Goal: Information Seeking & Learning: Learn about a topic

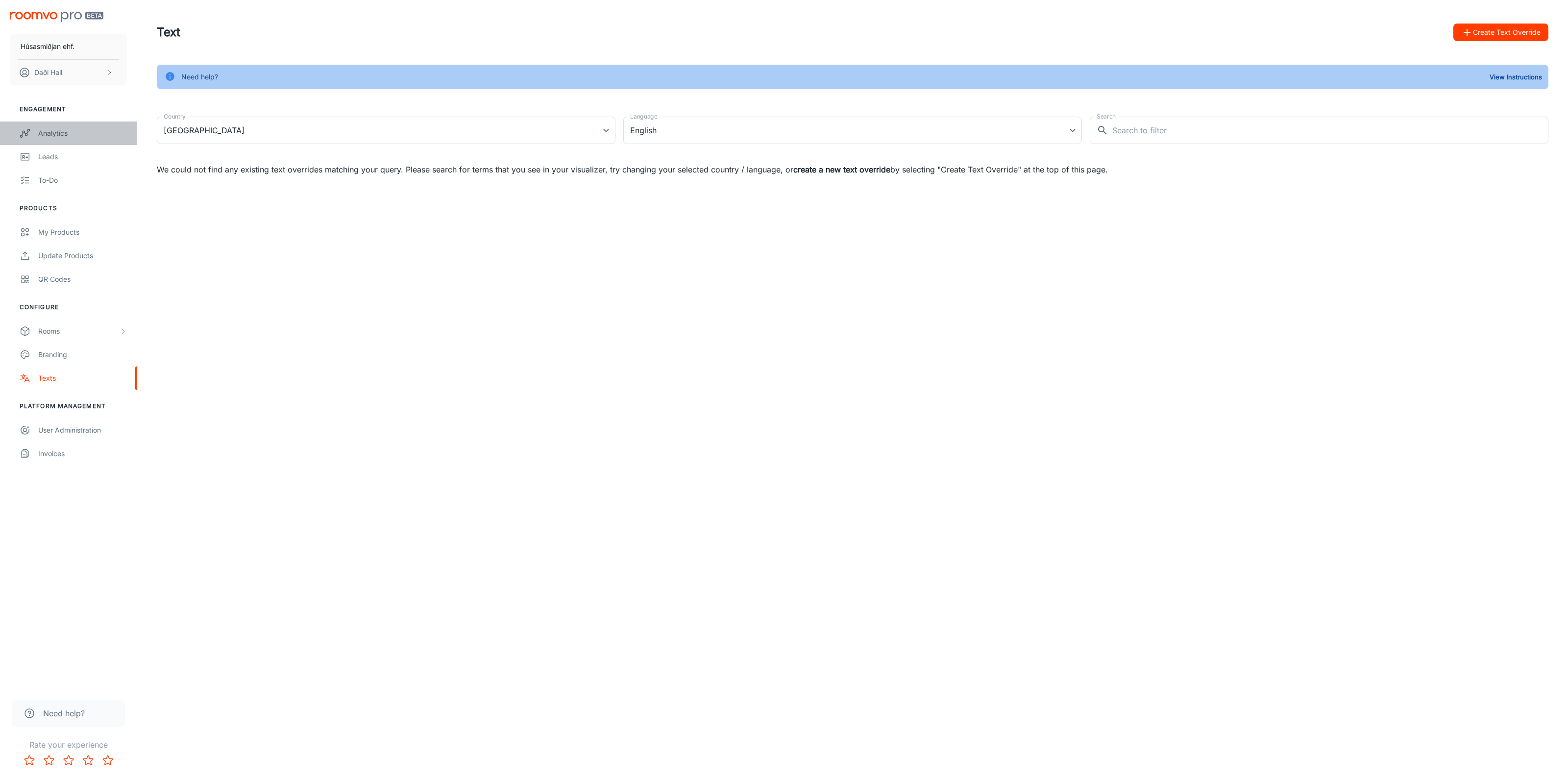
click at [64, 128] on div "Analytics" at bounding box center [83, 133] width 89 height 11
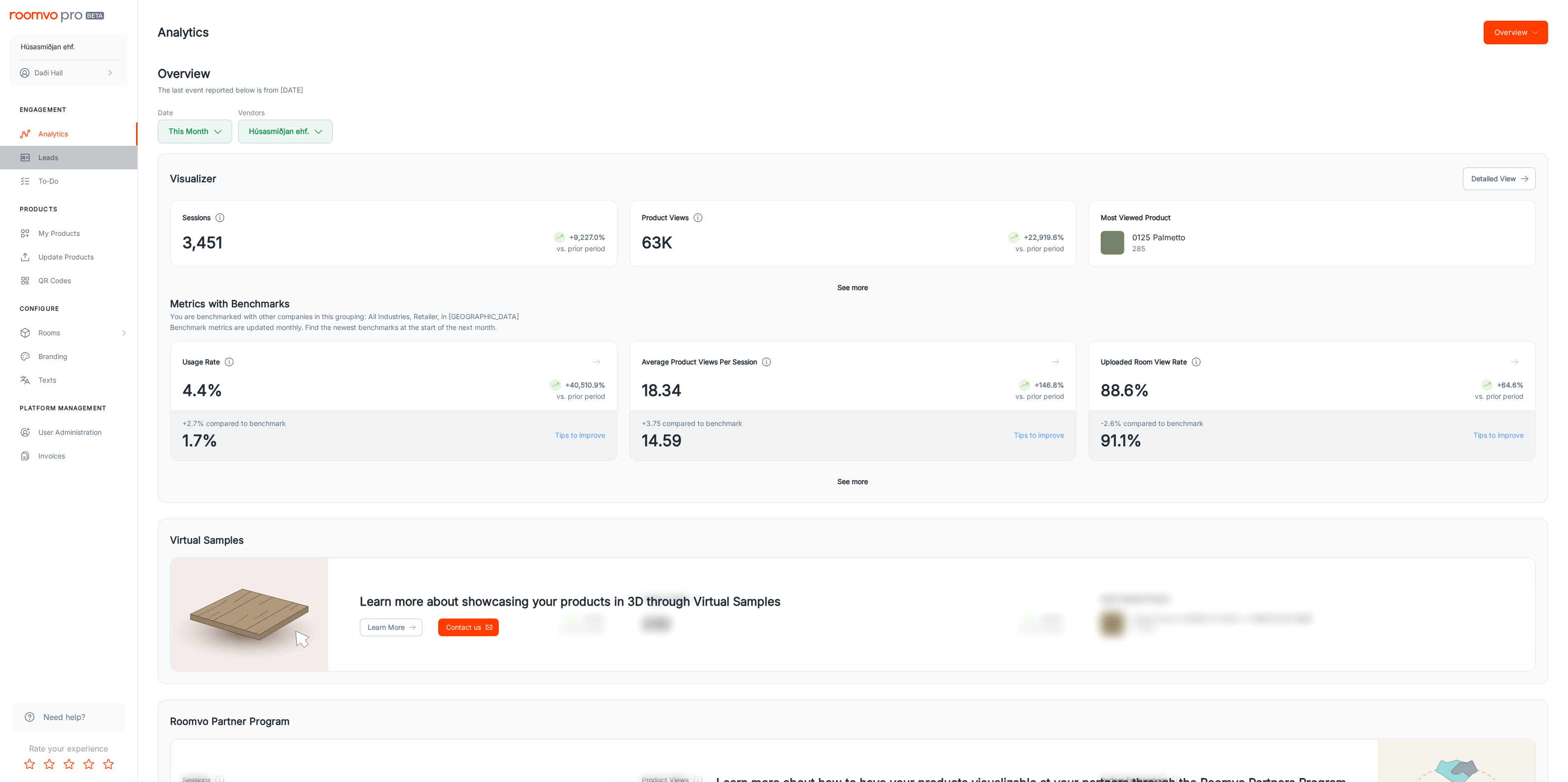
click at [47, 159] on div "Leads" at bounding box center [83, 158] width 89 height 11
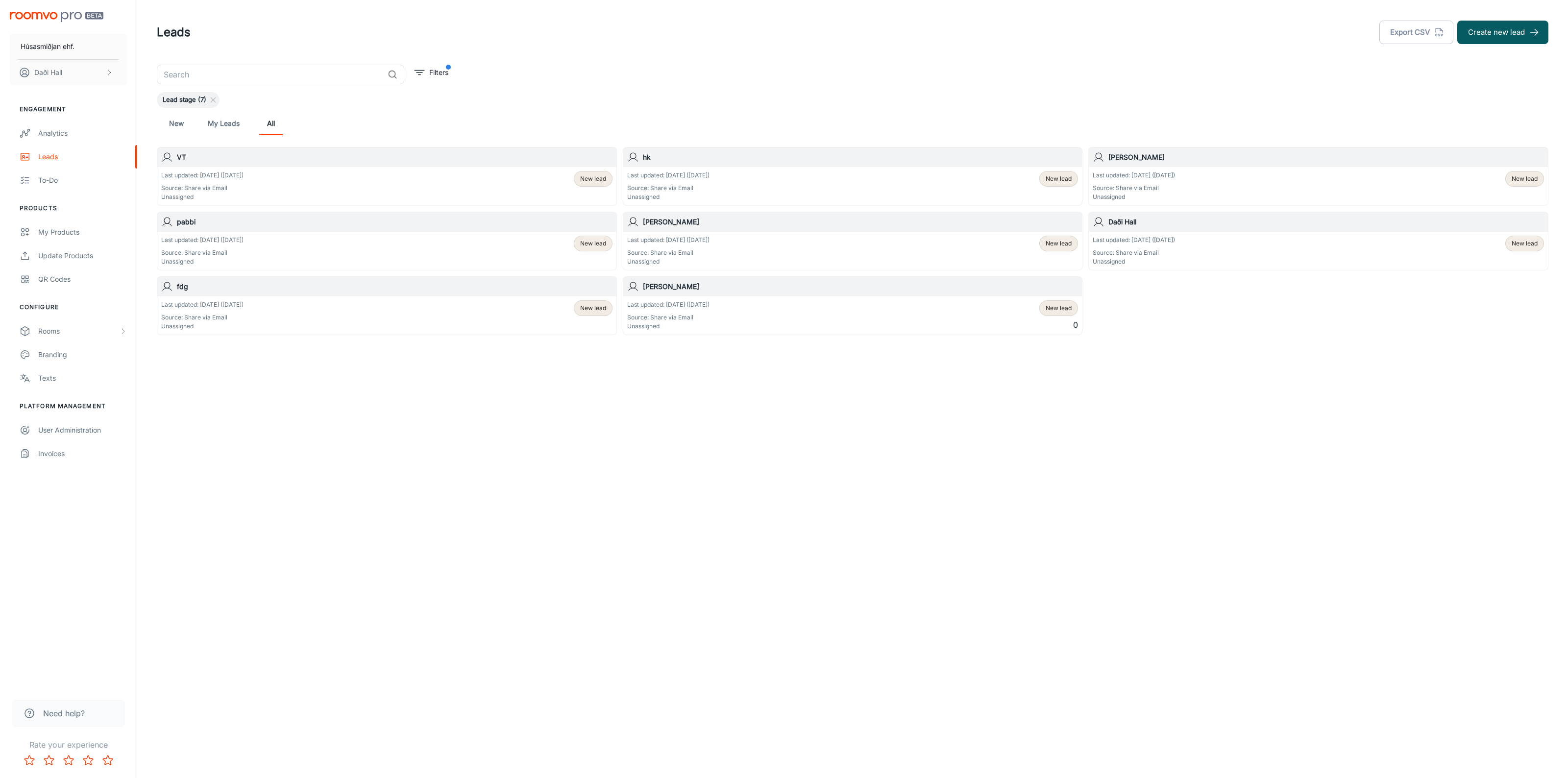
click at [309, 175] on div "Last updated: [DATE] ([DATE]) Source: Share via Email Unassigned New lead" at bounding box center [387, 186] width 451 height 30
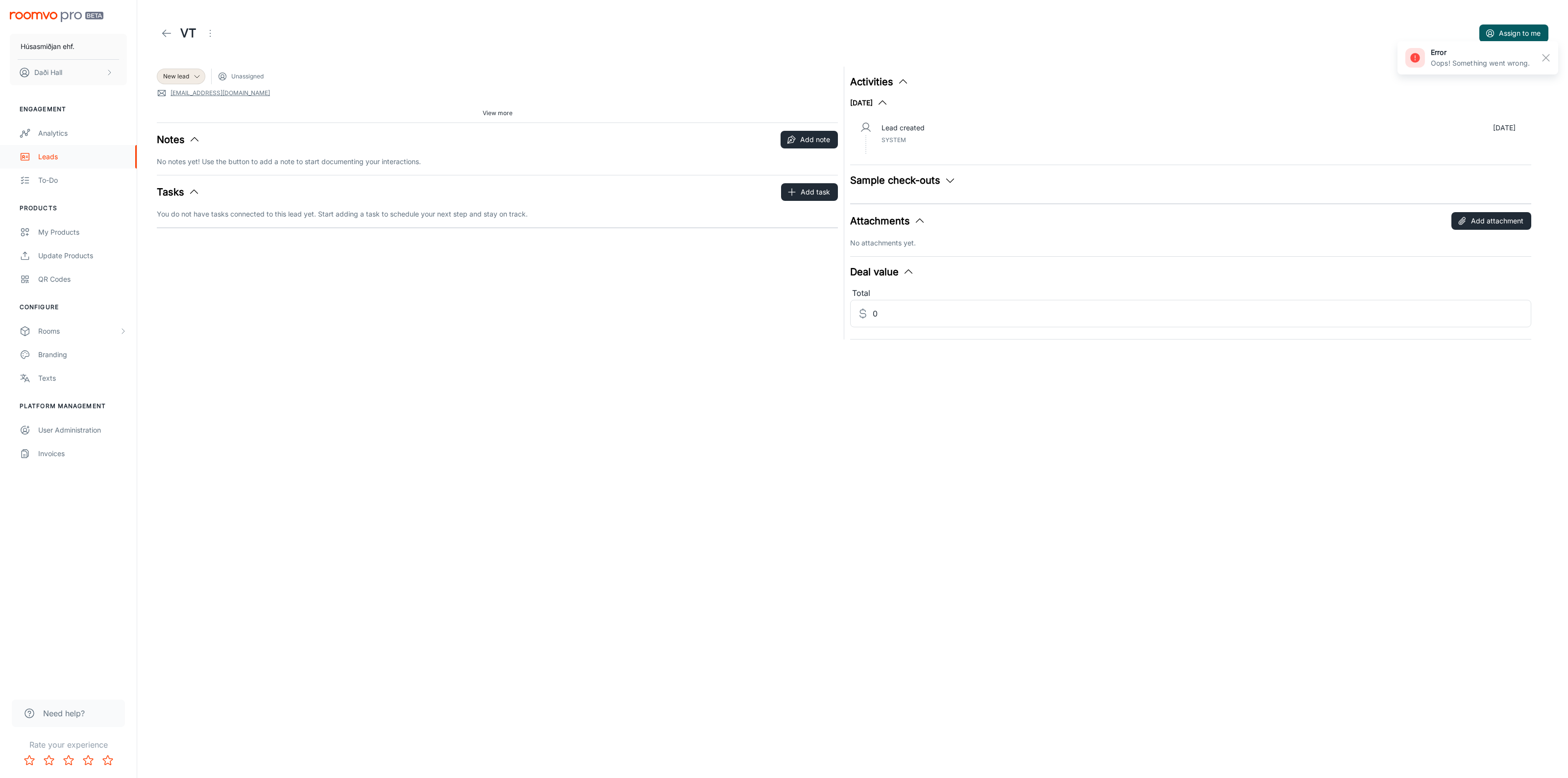
click at [29, 155] on icon "scrollable content" at bounding box center [25, 156] width 11 height 12
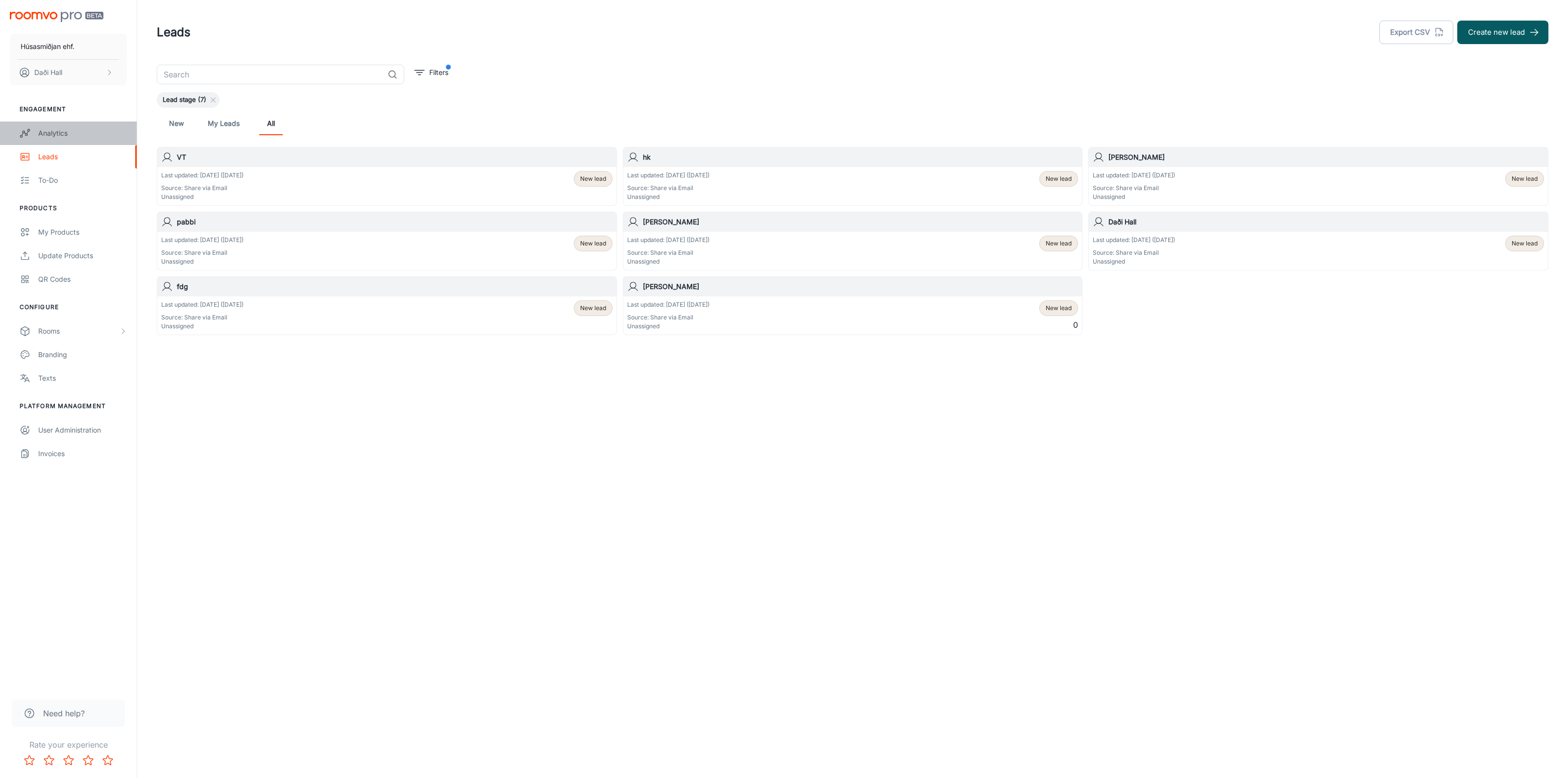
click at [79, 135] on div "Analytics" at bounding box center [83, 133] width 89 height 11
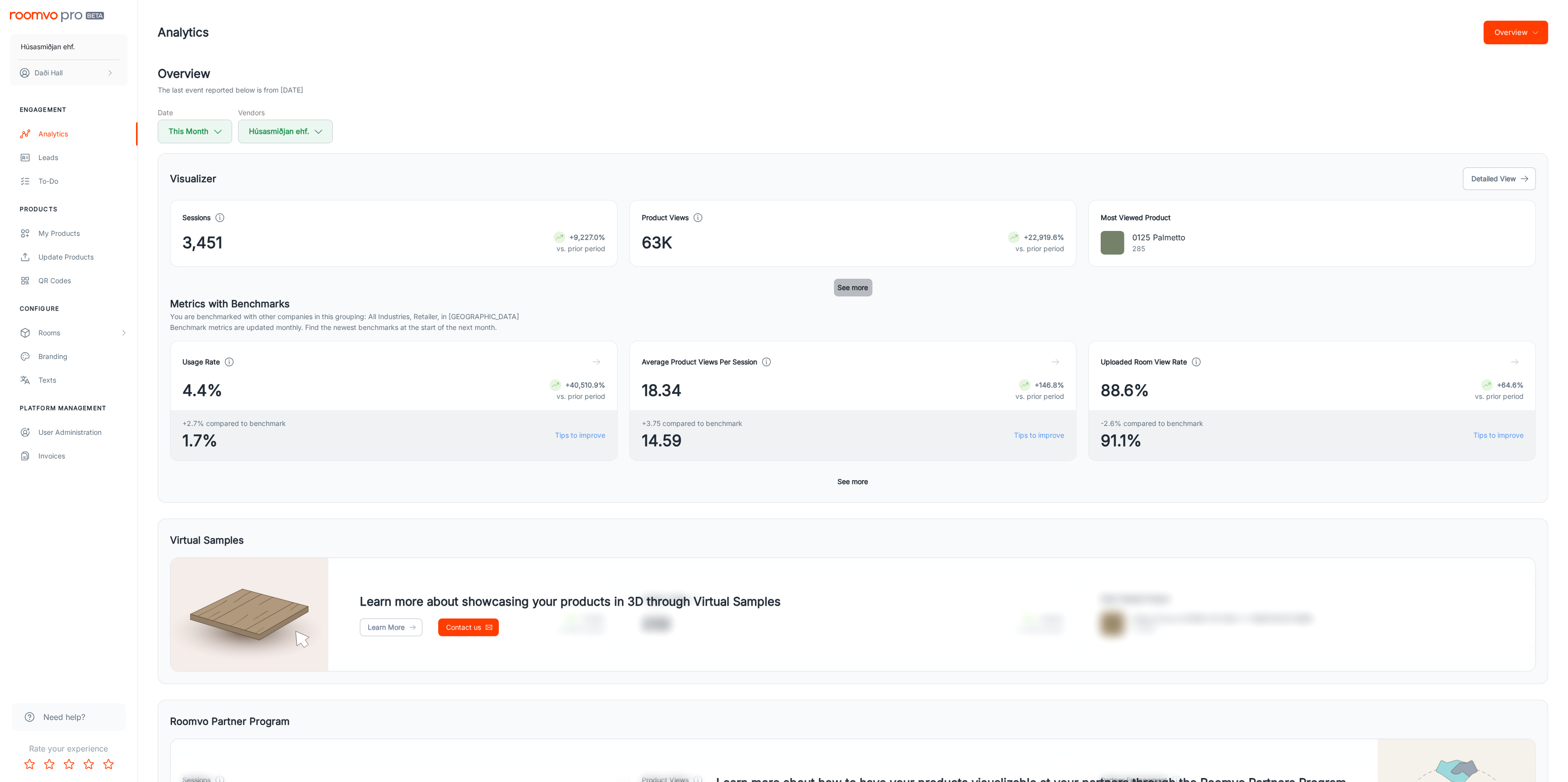
click at [863, 291] on button "See more" at bounding box center [853, 288] width 39 height 18
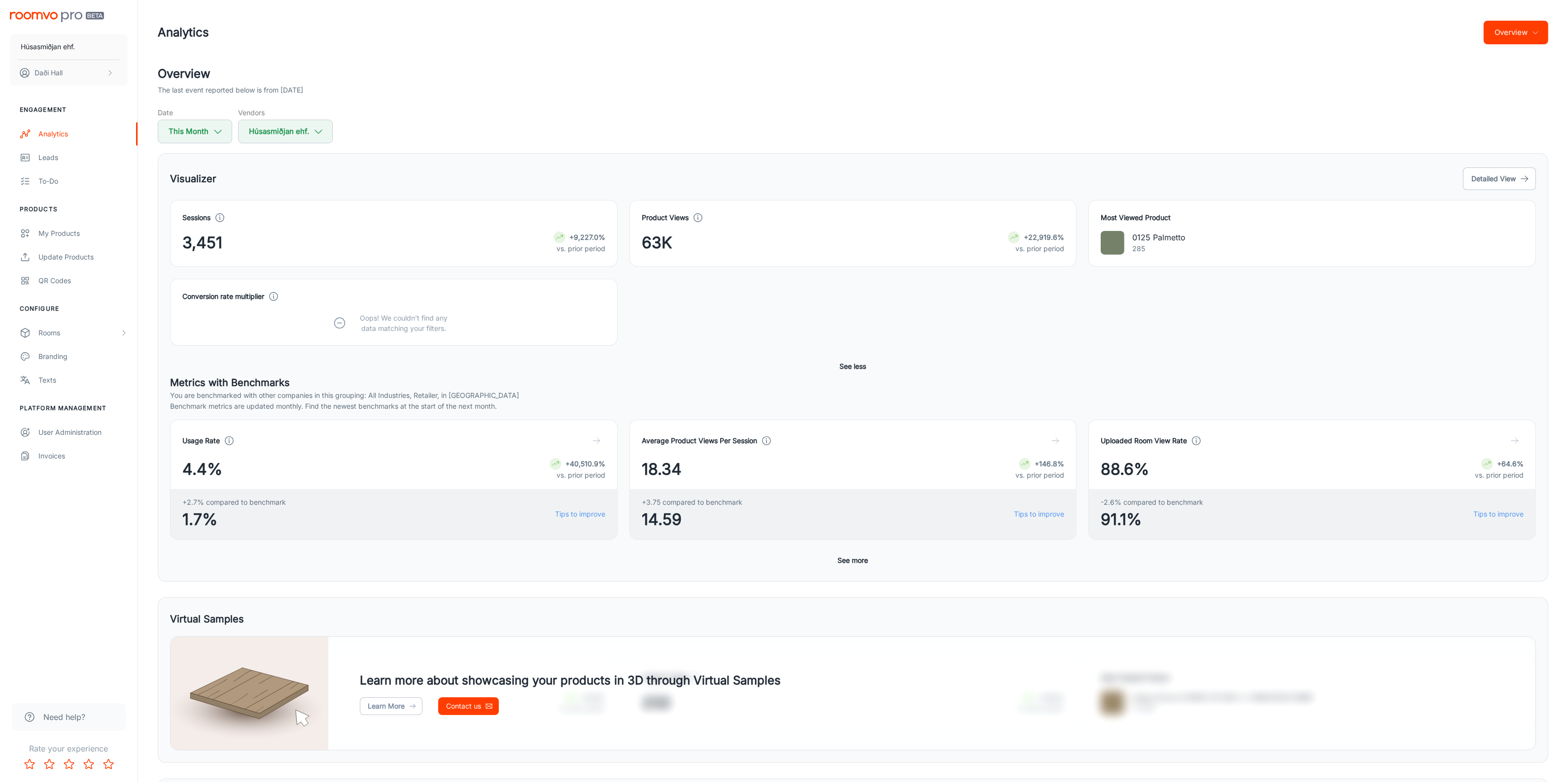
click at [859, 560] on button "See more" at bounding box center [853, 560] width 39 height 18
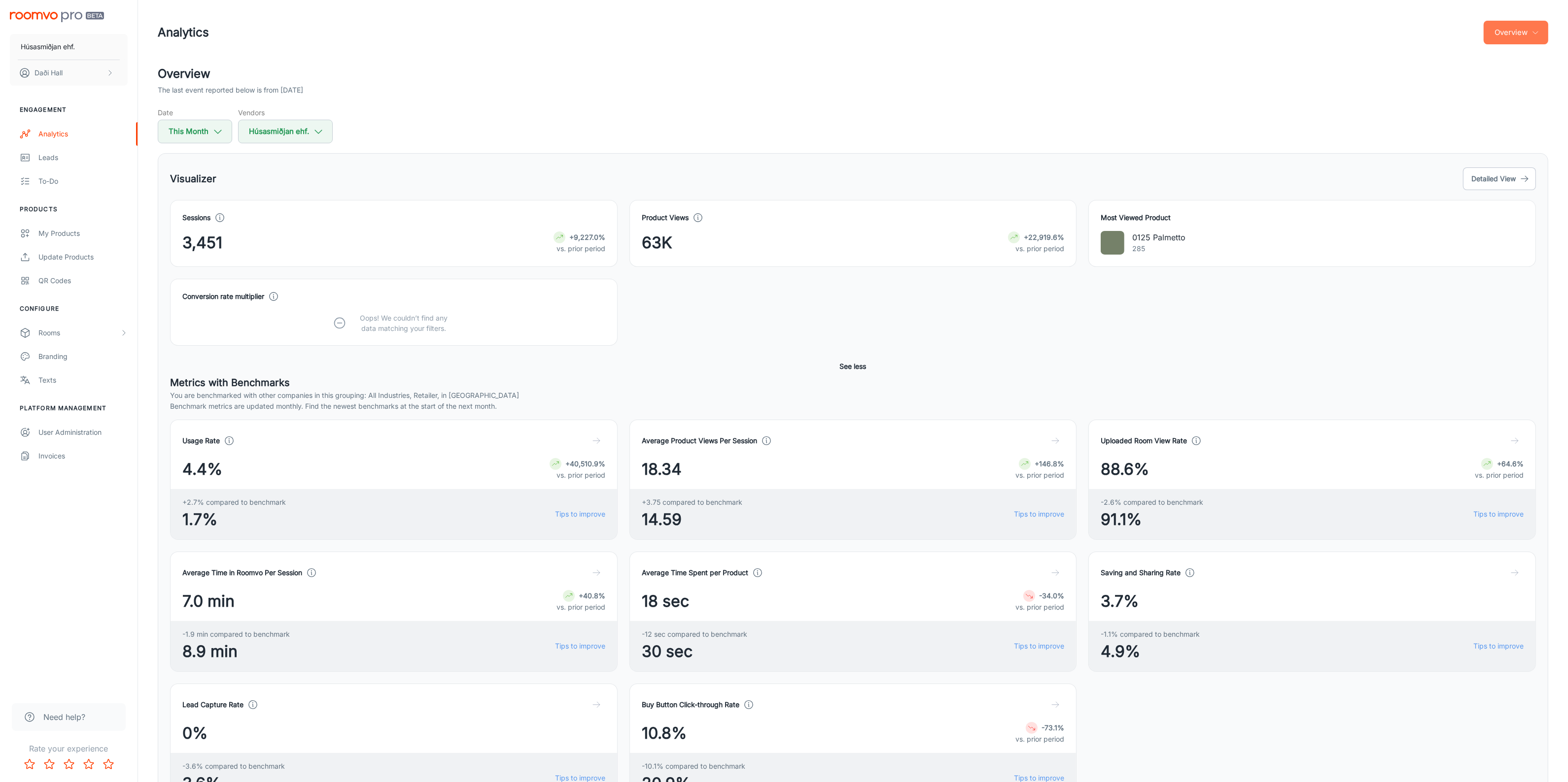
click at [1543, 35] on button "Overview" at bounding box center [1515, 32] width 64 height 24
click at [1506, 77] on li "Visualizer" at bounding box center [1521, 75] width 52 height 18
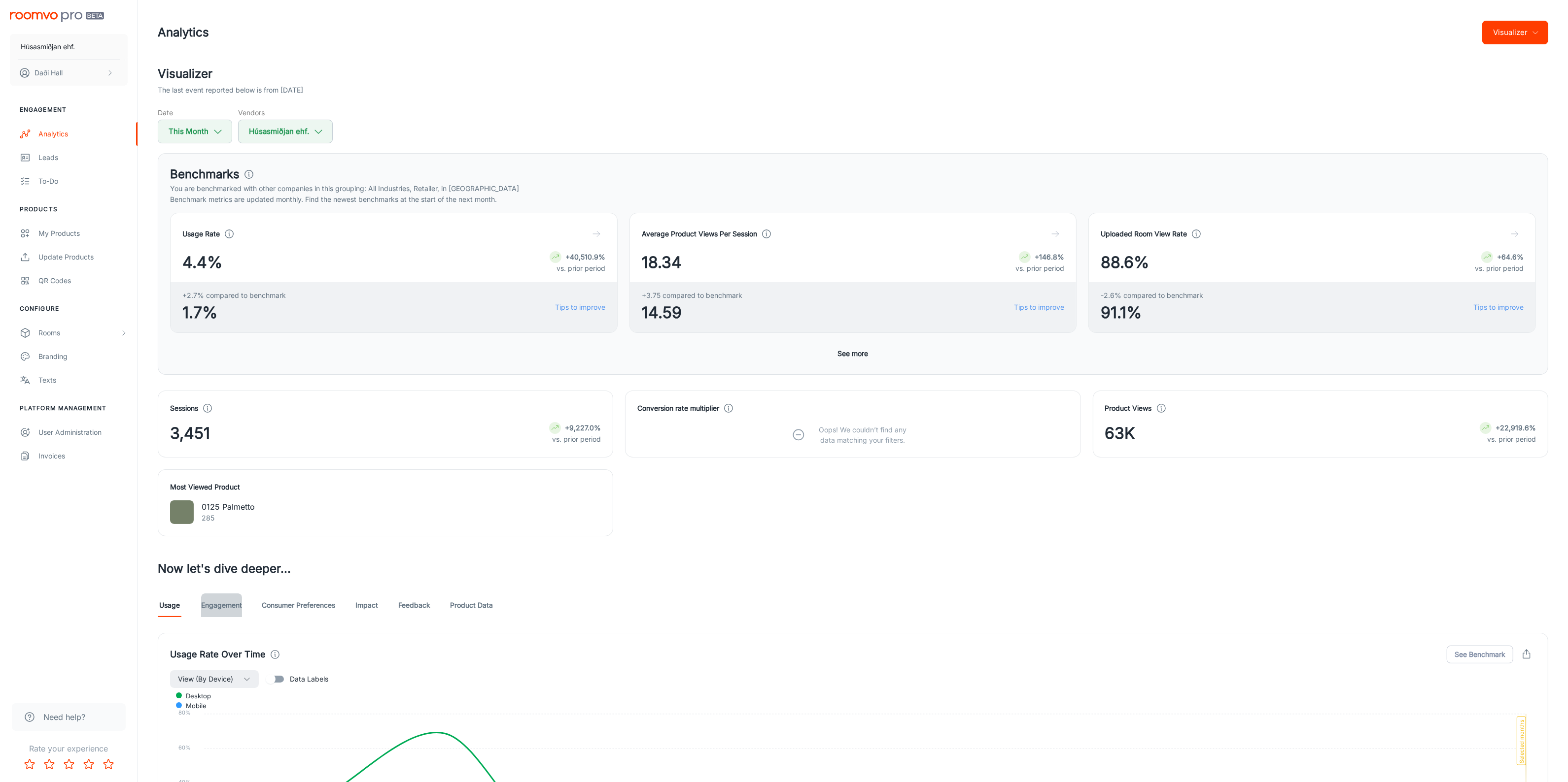
click at [221, 613] on link "Engagement" at bounding box center [221, 605] width 41 height 24
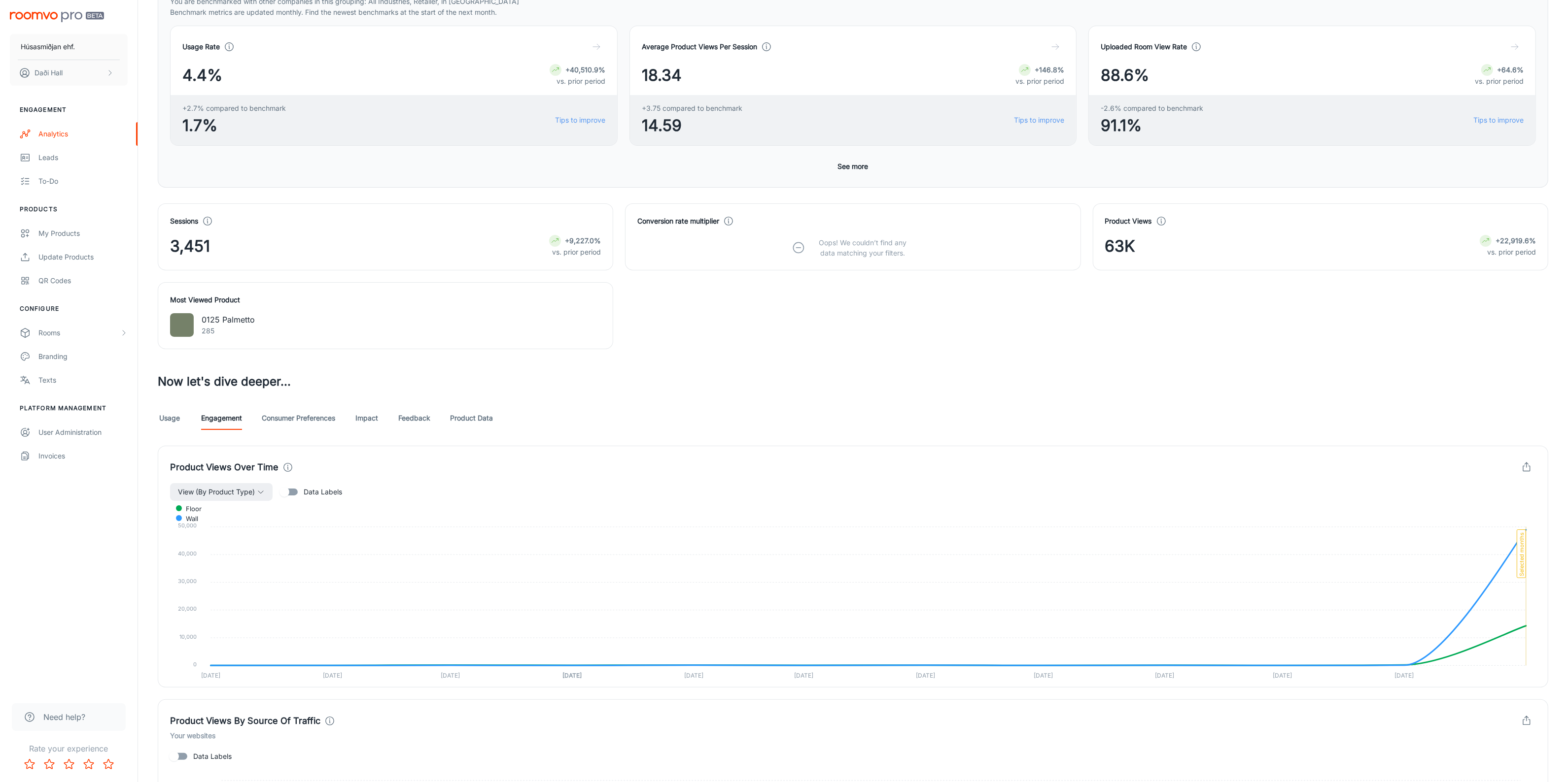
scroll to position [188, 0]
click at [471, 418] on link "Product Data" at bounding box center [471, 417] width 43 height 24
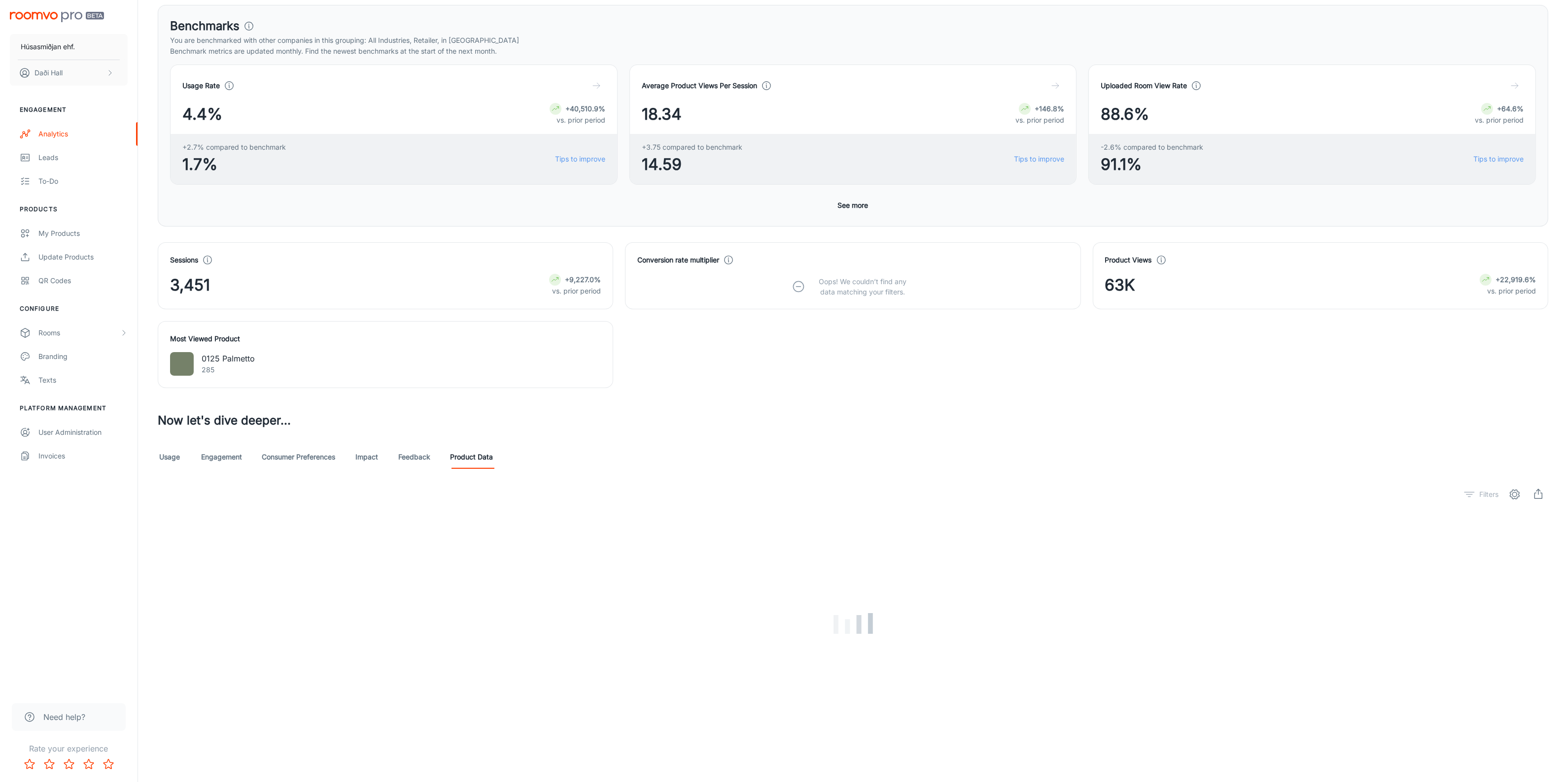
scroll to position [128, 0]
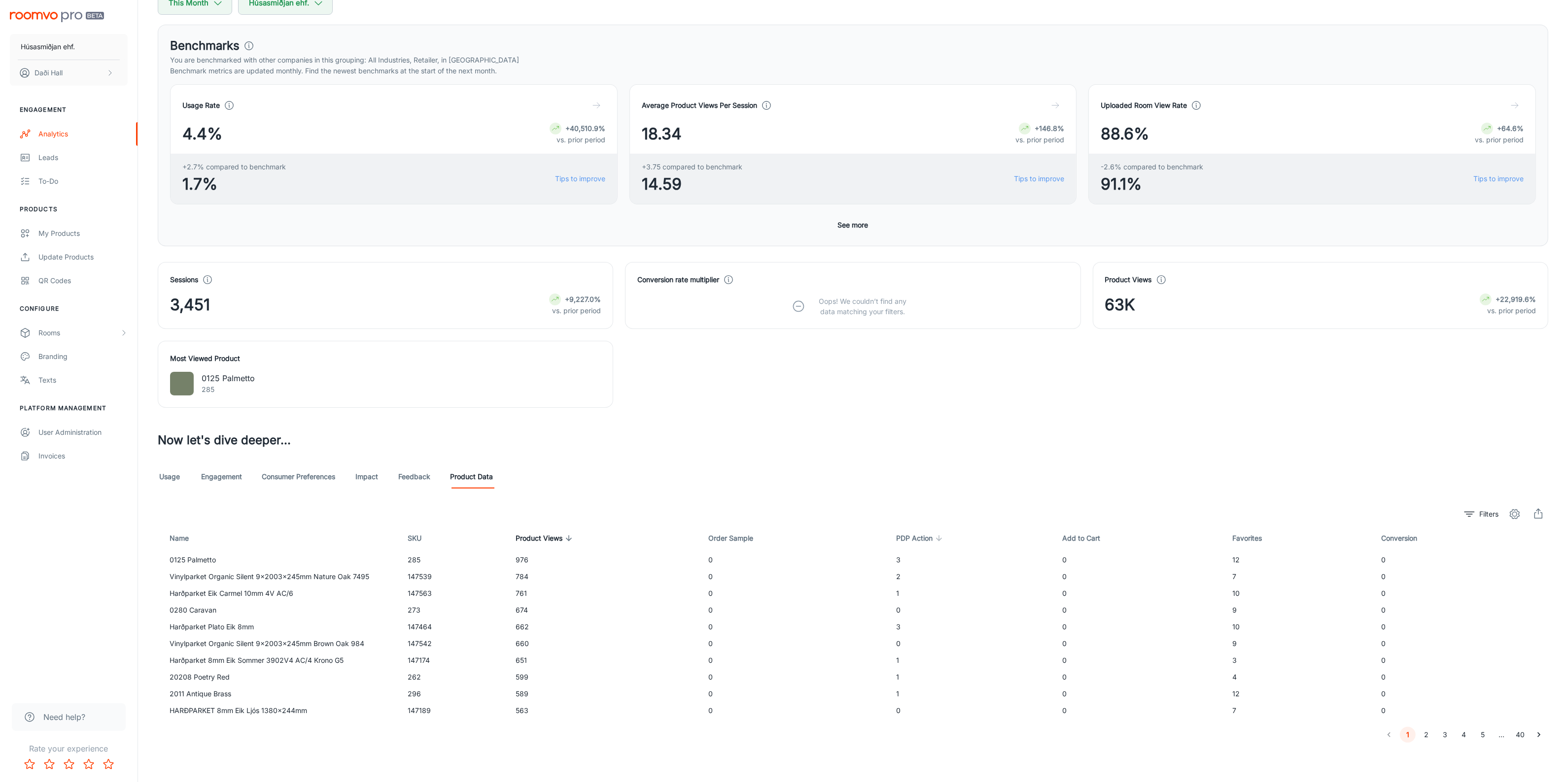
click at [937, 536] on icon at bounding box center [939, 538] width 9 height 9
click at [1245, 536] on span "Favorites" at bounding box center [1253, 538] width 42 height 12
click at [1232, 535] on span "Favorites" at bounding box center [1249, 538] width 42 height 12
click at [1431, 739] on button "2" at bounding box center [1427, 735] width 16 height 16
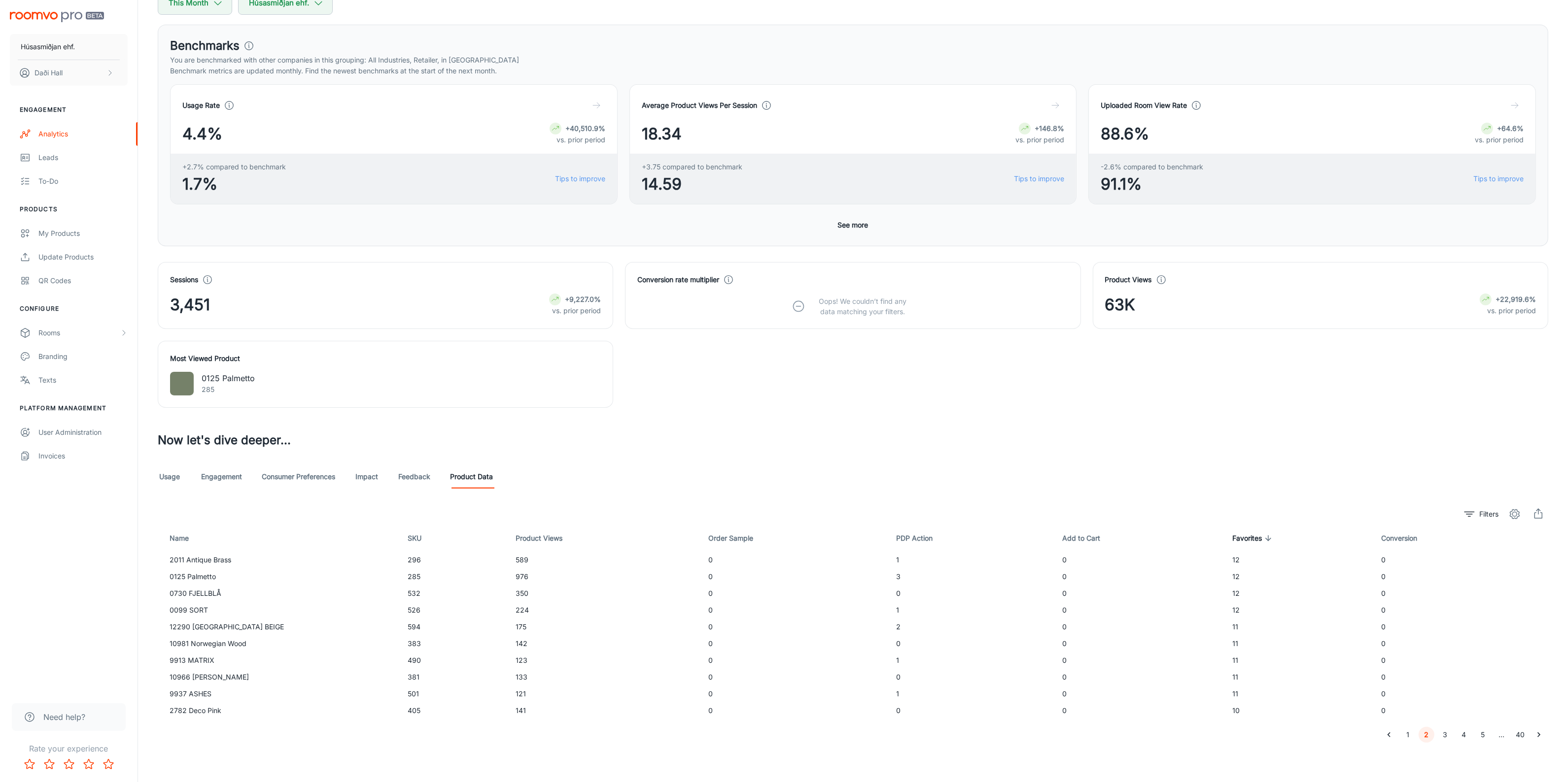
click at [1411, 740] on button "1" at bounding box center [1408, 735] width 16 height 16
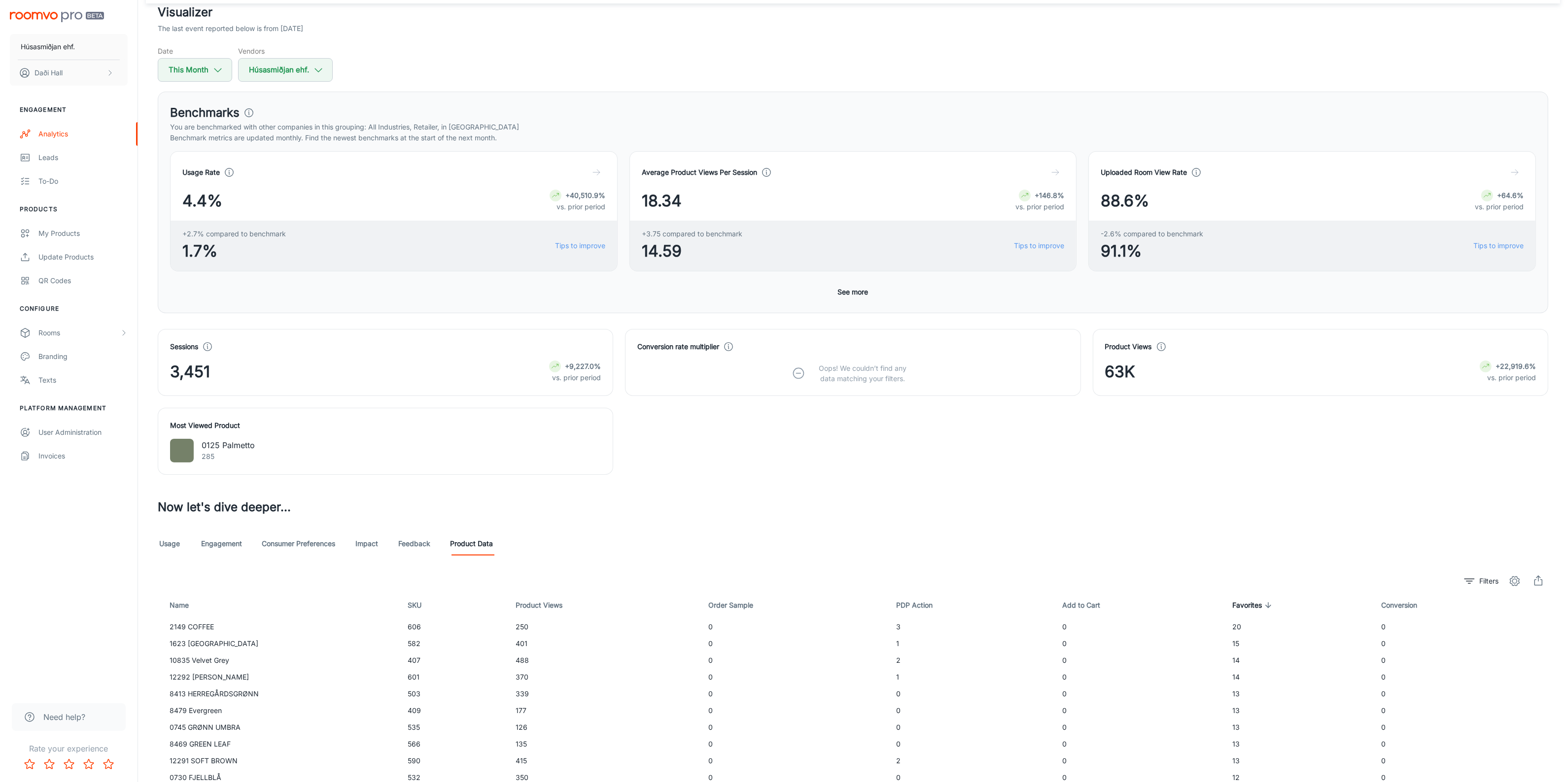
scroll to position [123, 0]
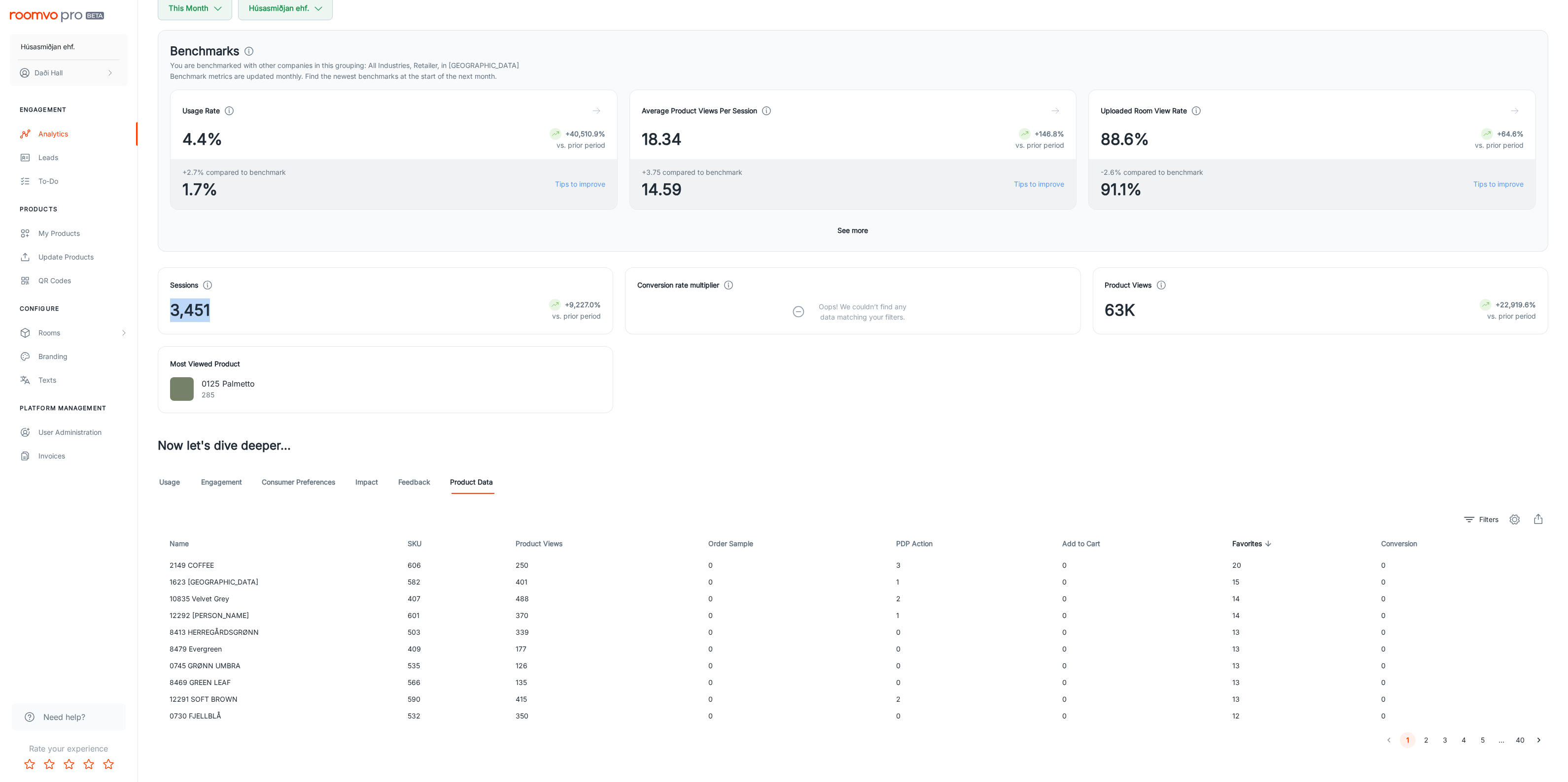
drag, startPoint x: 168, startPoint y: 310, endPoint x: 252, endPoint y: 315, distance: 84.1
click at [252, 315] on div "Sessions 3,451 +9,227.0% vs. prior period" at bounding box center [386, 300] width 456 height 67
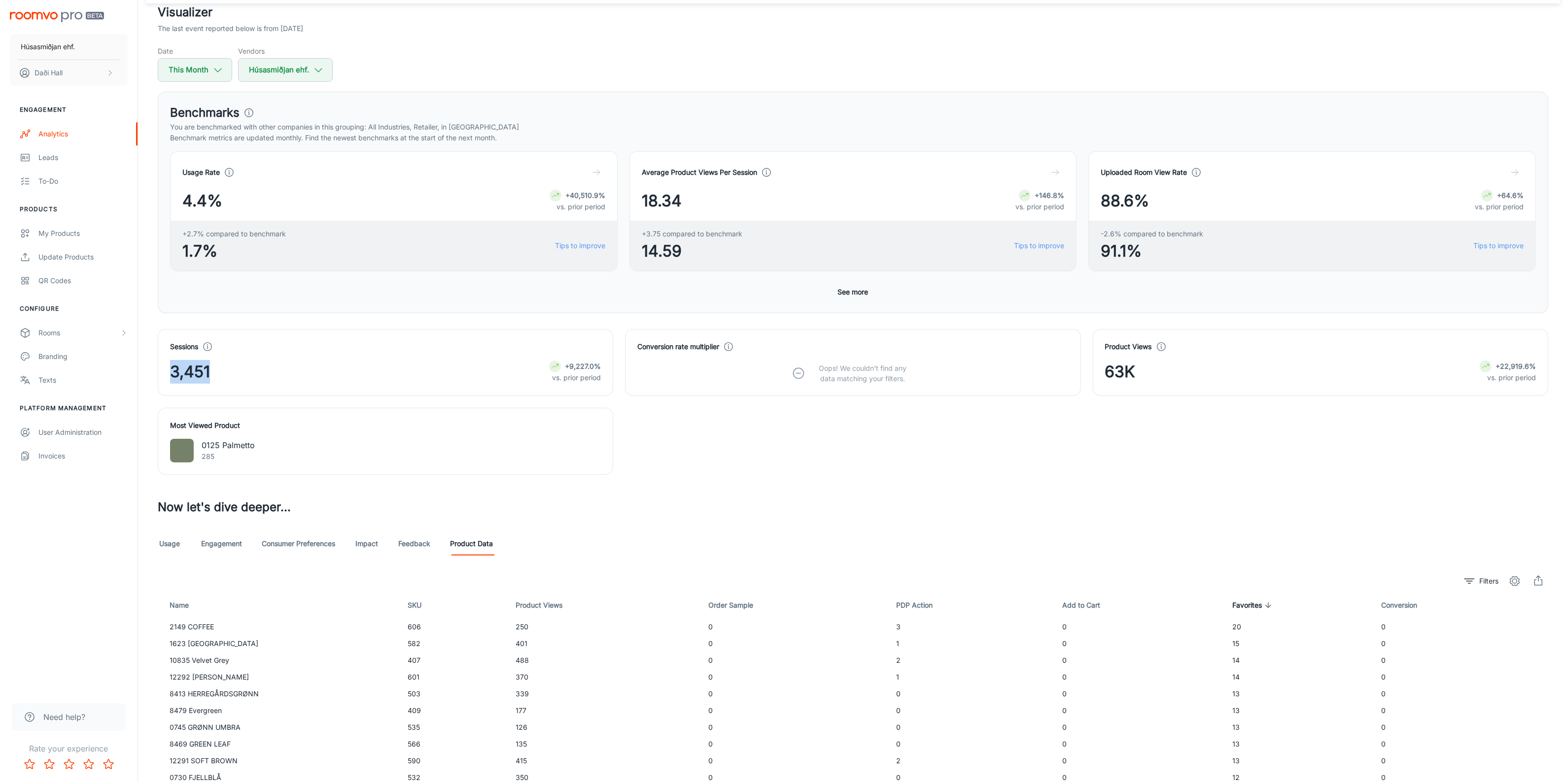
scroll to position [0, 0]
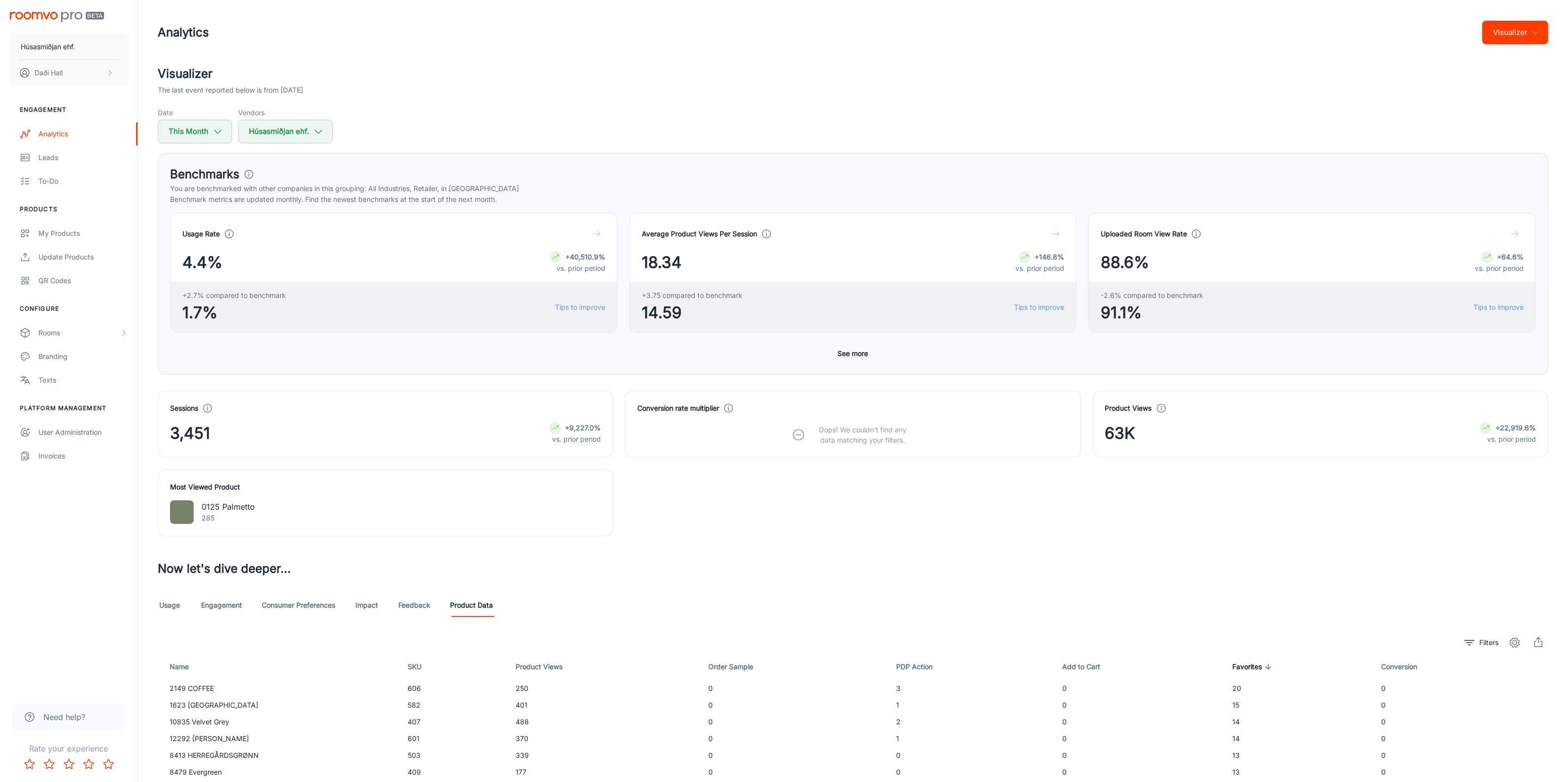
click at [879, 350] on div "Usage Rate 4.4% +40,510.9% vs. prior period +2.7% compared to benchmark 1.7% Ti…" at bounding box center [853, 288] width 1366 height 150
click at [863, 354] on button "See more" at bounding box center [853, 354] width 39 height 18
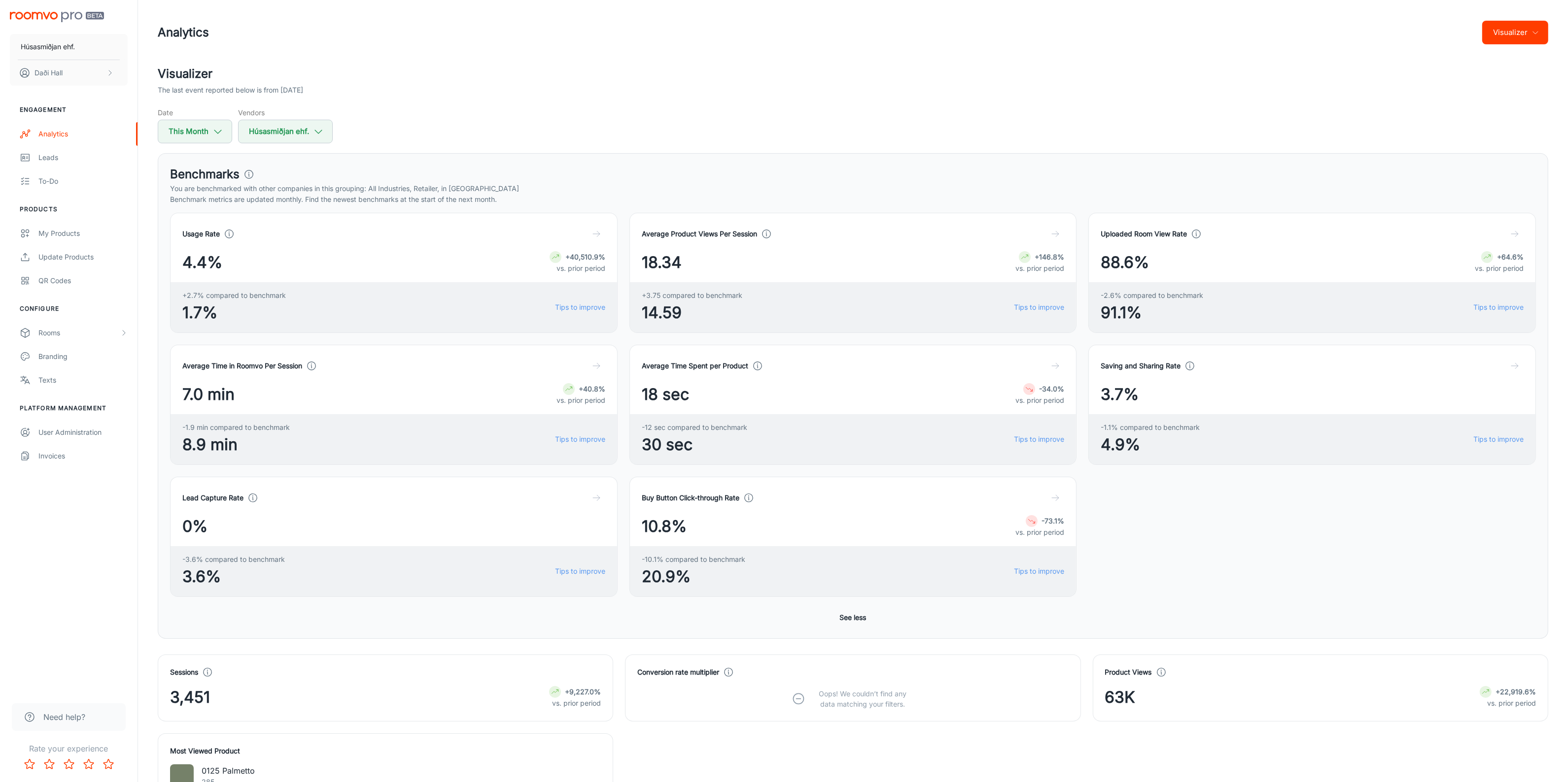
click at [1528, 25] on button "Visualizer" at bounding box center [1515, 32] width 66 height 24
click at [1504, 63] on li "Overview" at bounding box center [1521, 57] width 52 height 18
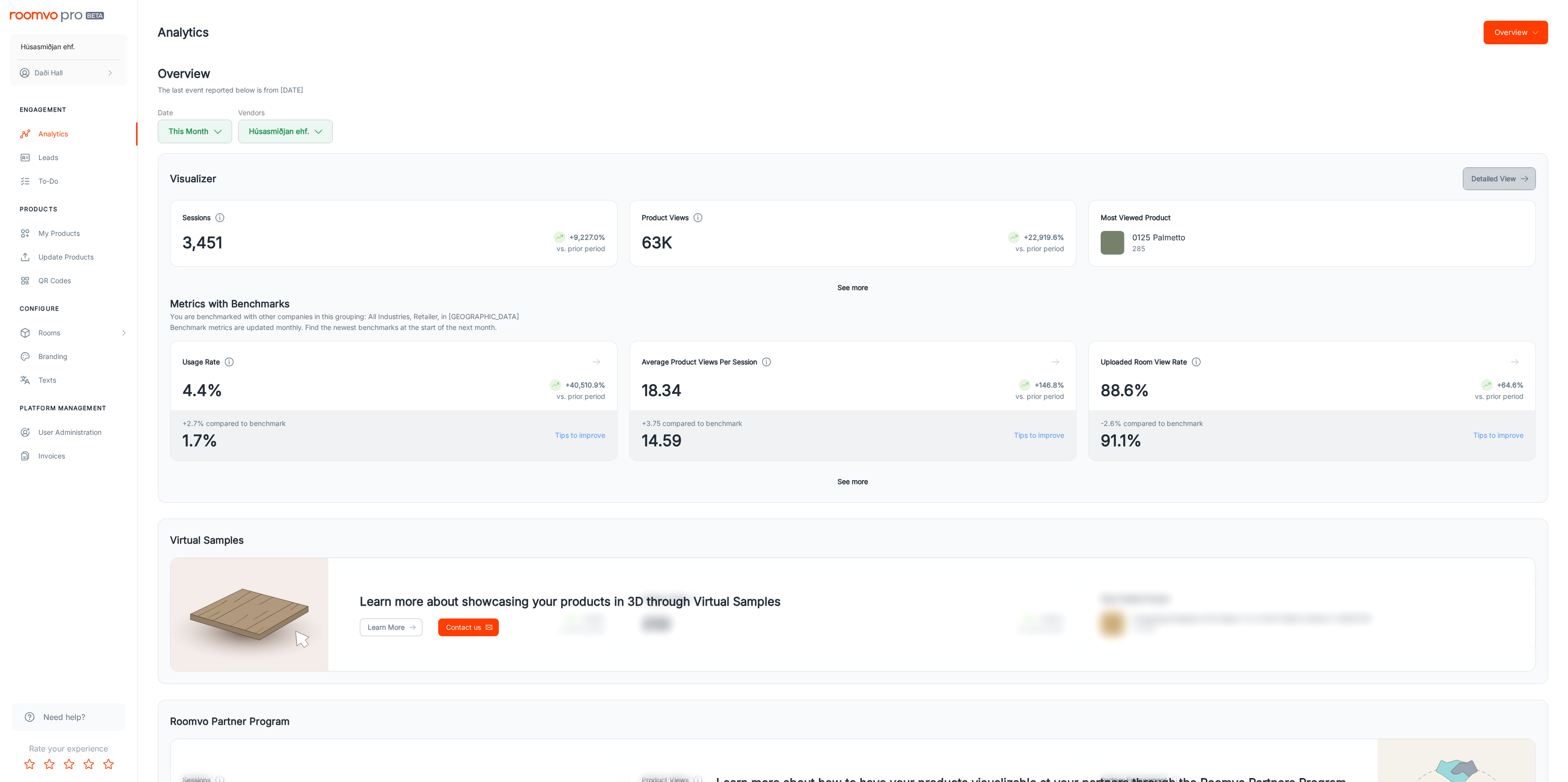
click at [1506, 180] on button "Detailed View" at bounding box center [1499, 179] width 73 height 23
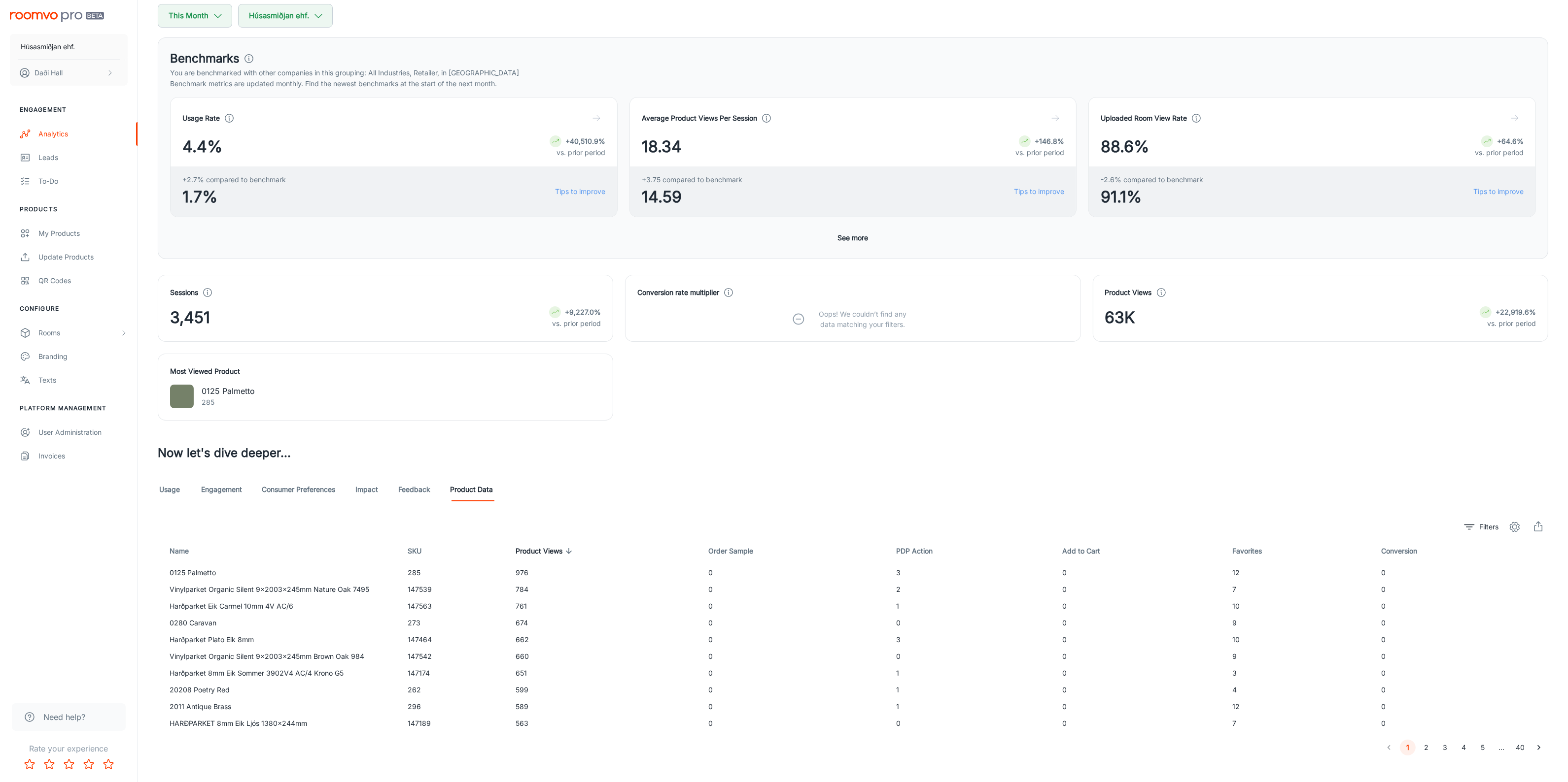
scroll to position [128, 0]
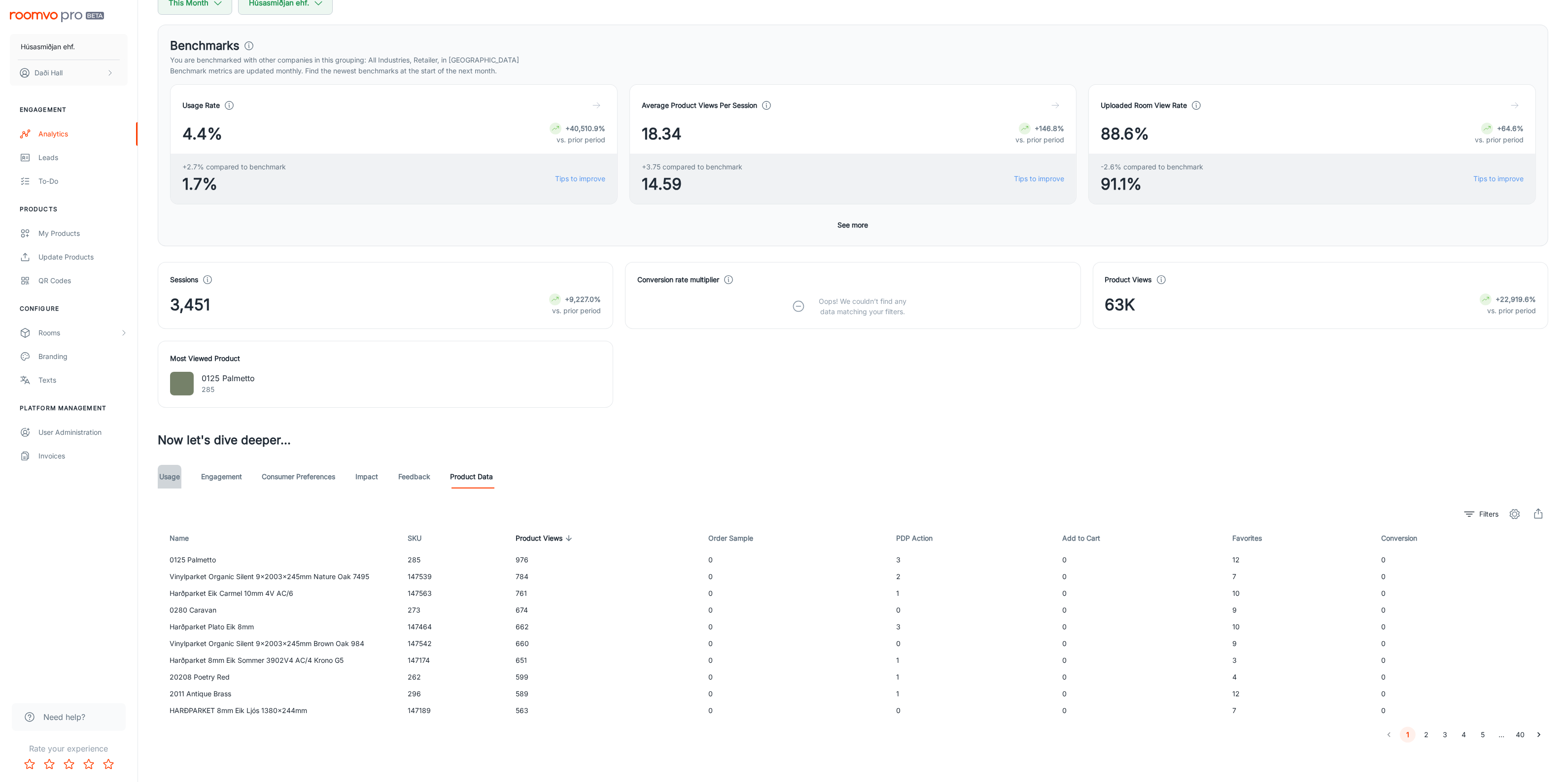
click at [175, 483] on link "Usage" at bounding box center [170, 477] width 24 height 24
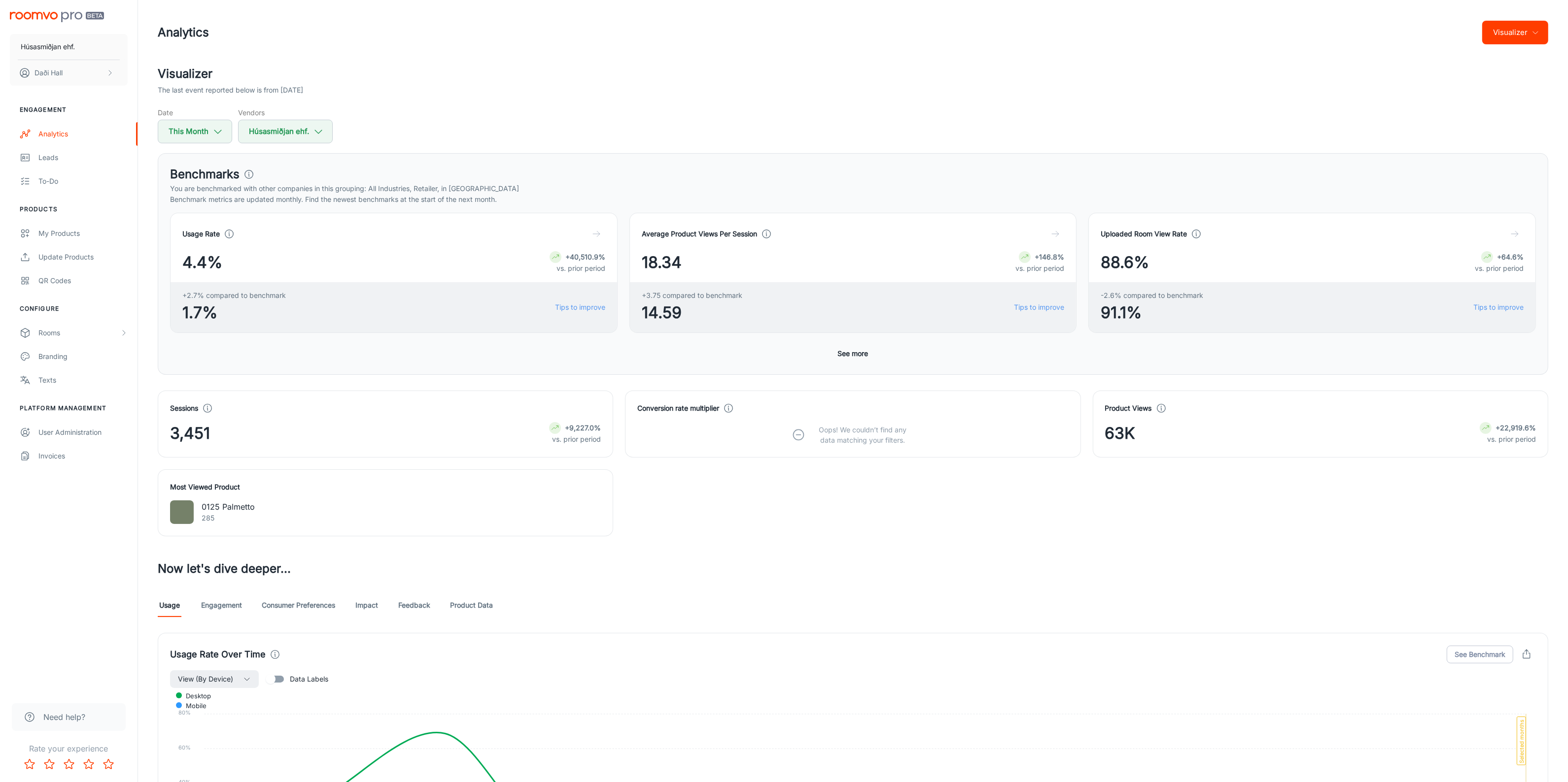
click at [227, 609] on link "Engagement" at bounding box center [221, 605] width 41 height 24
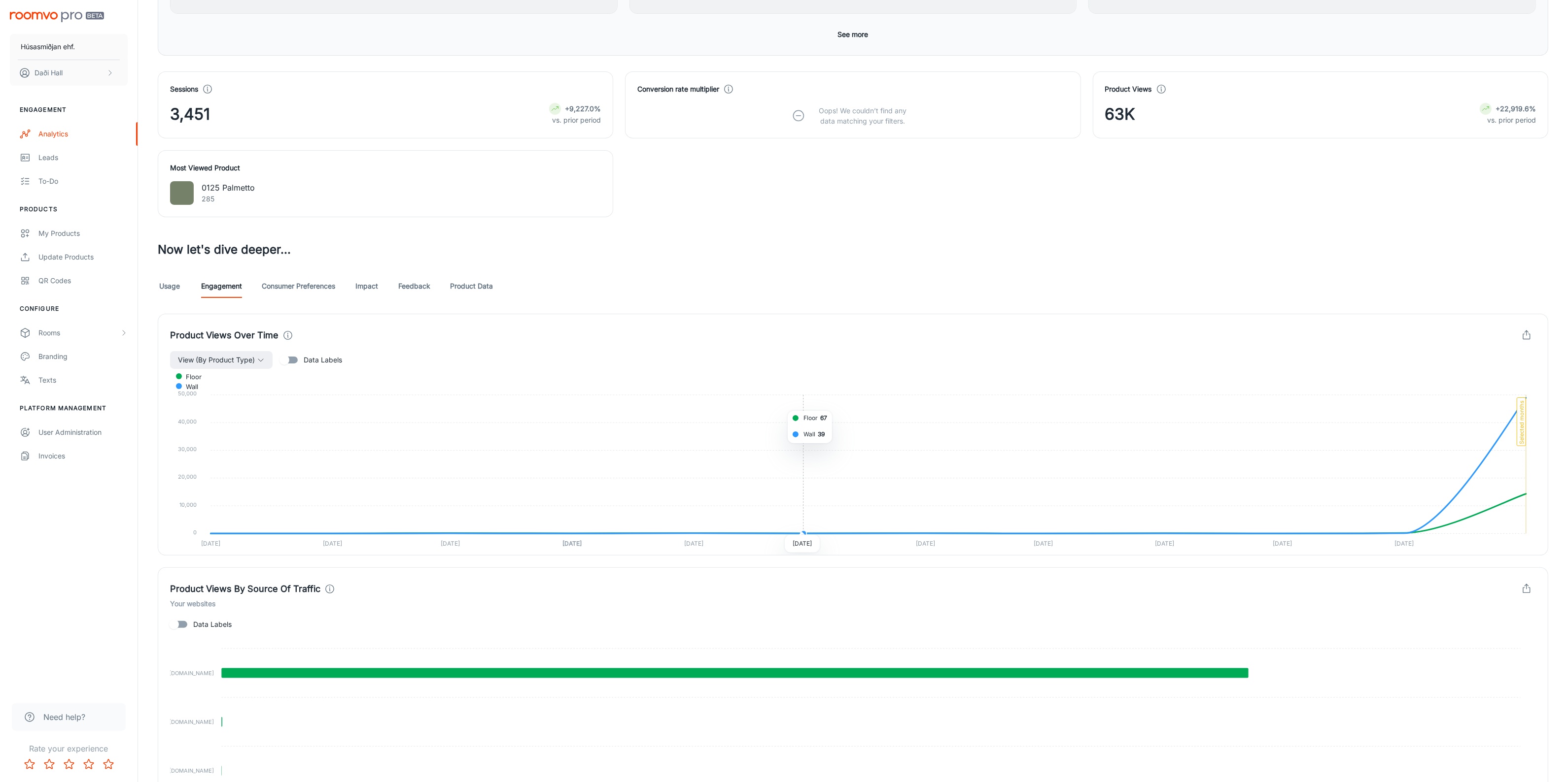
scroll to position [311, 0]
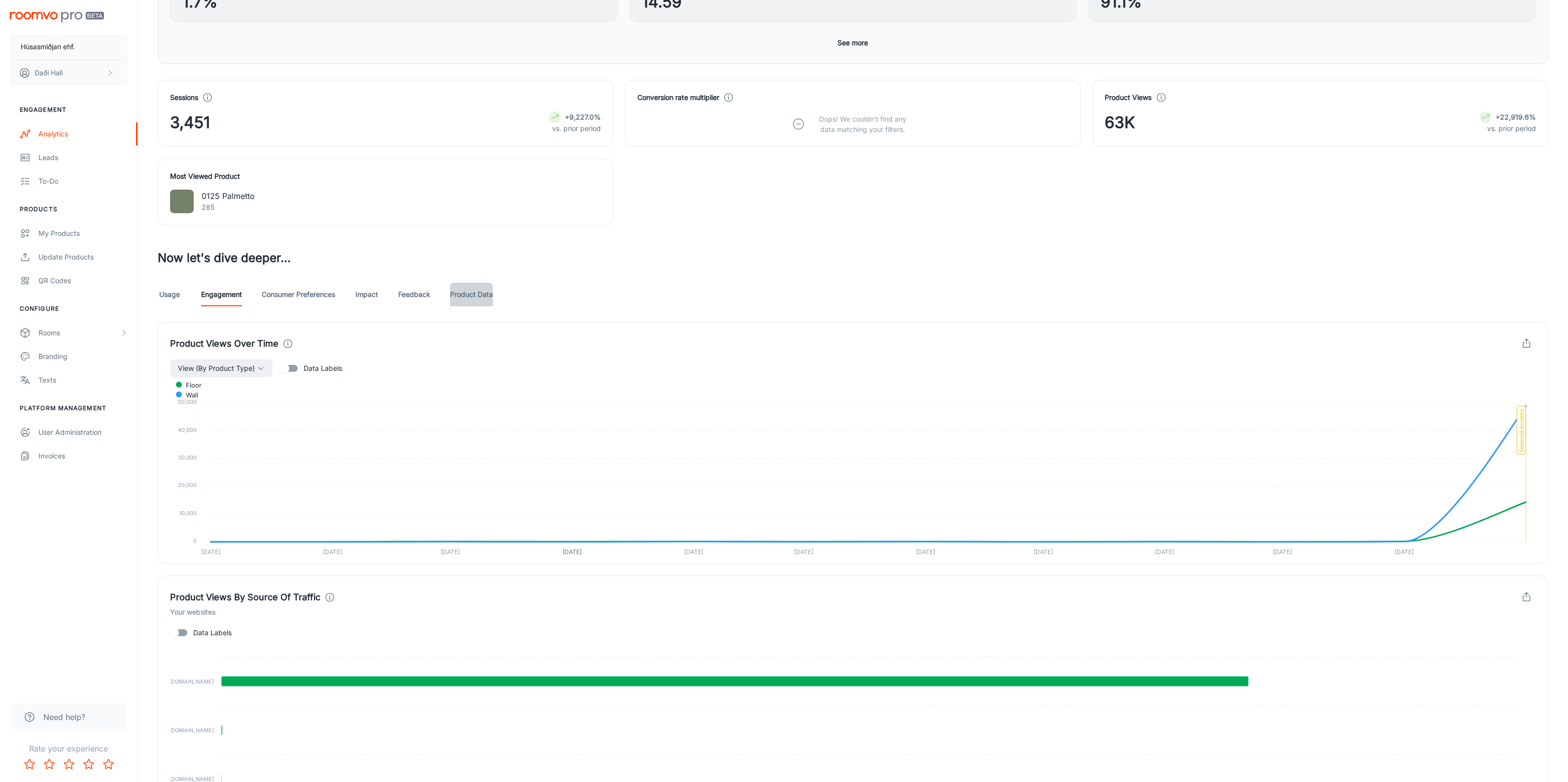
click at [461, 297] on link "Product Data" at bounding box center [471, 294] width 43 height 24
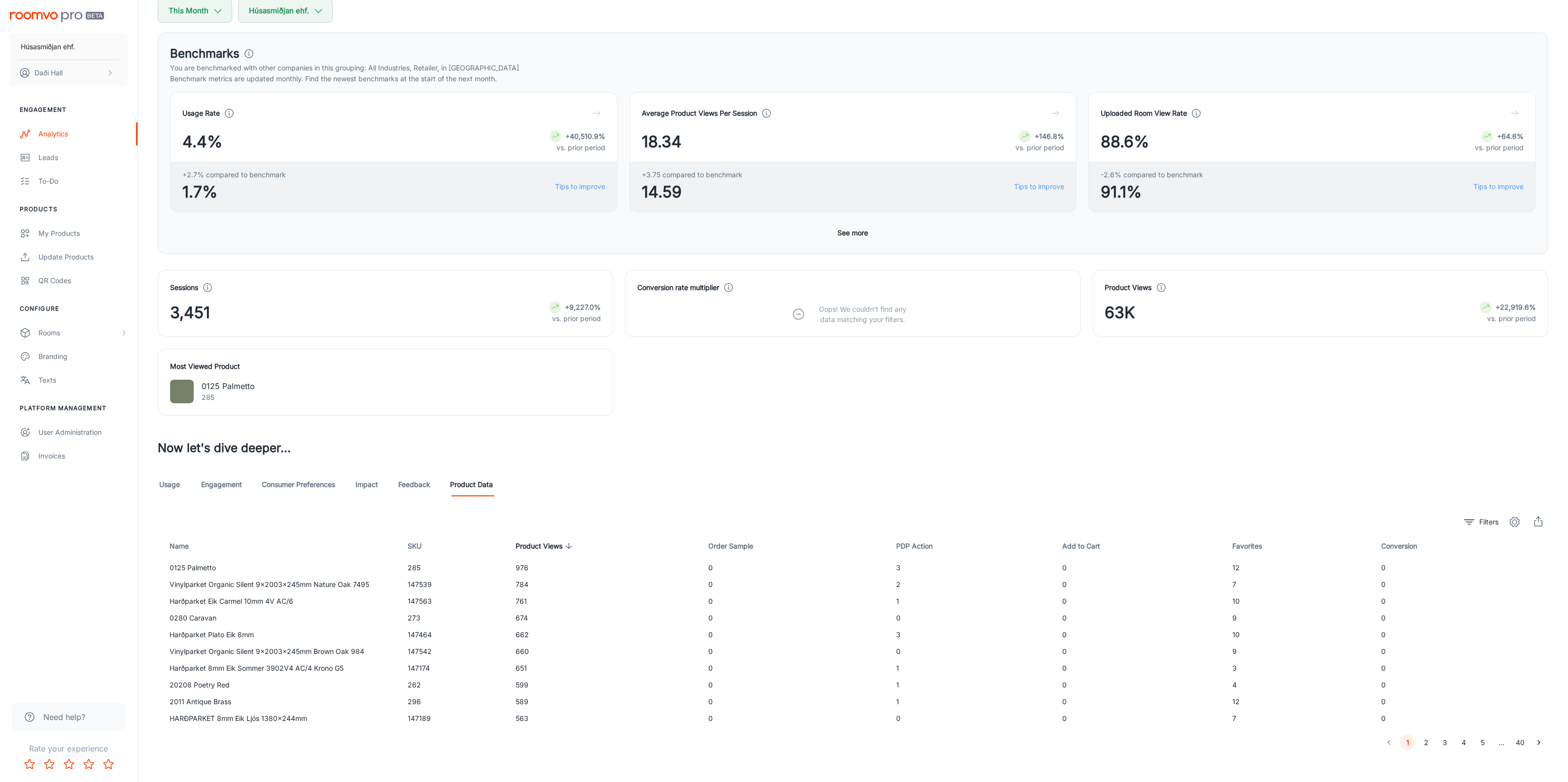
scroll to position [128, 0]
